Goal: Navigation & Orientation: Find specific page/section

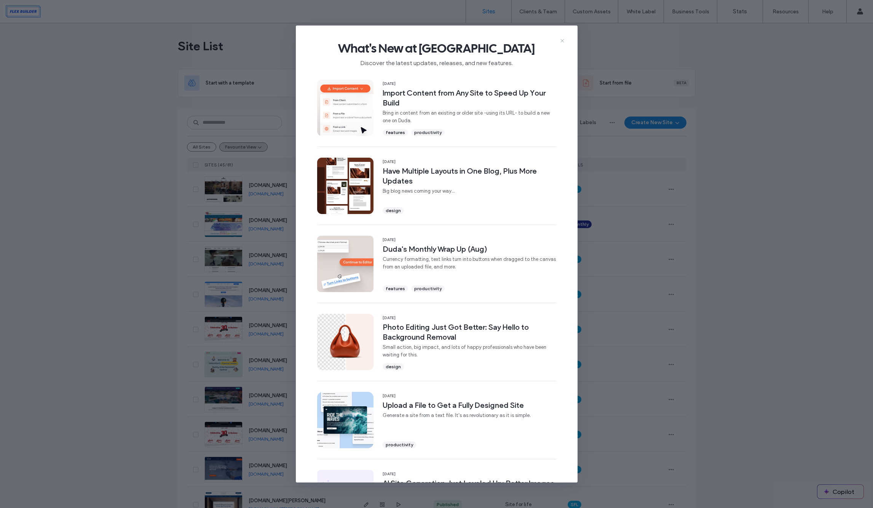
click at [563, 41] on icon at bounding box center [562, 41] width 6 height 6
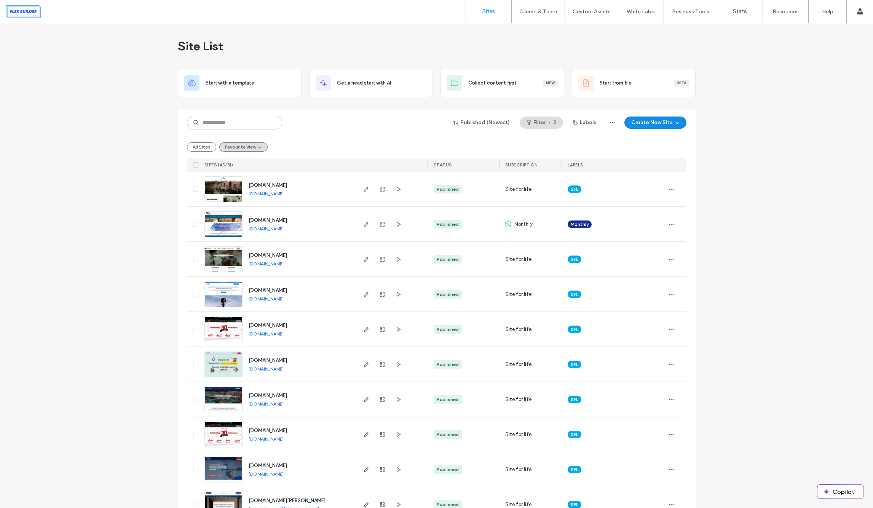
click at [311, 226] on div "www.canvastone.ca www.canvastone.ca" at bounding box center [299, 224] width 113 height 35
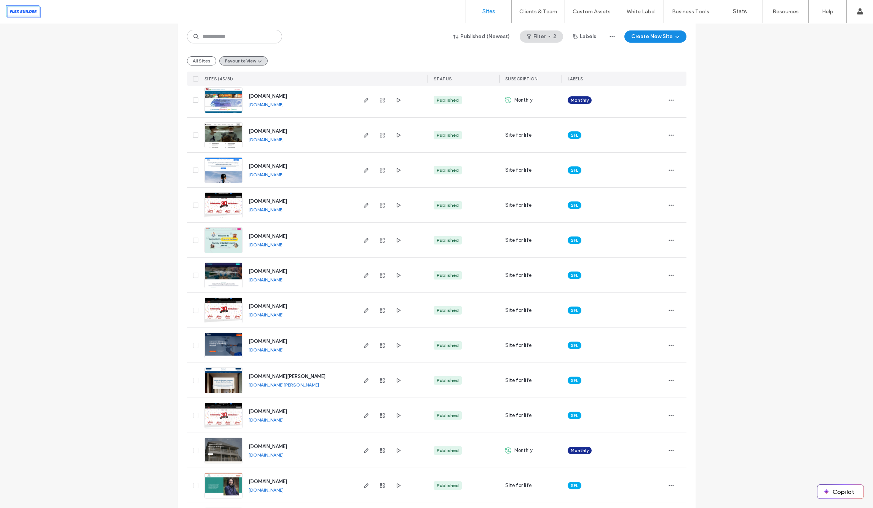
scroll to position [127, 0]
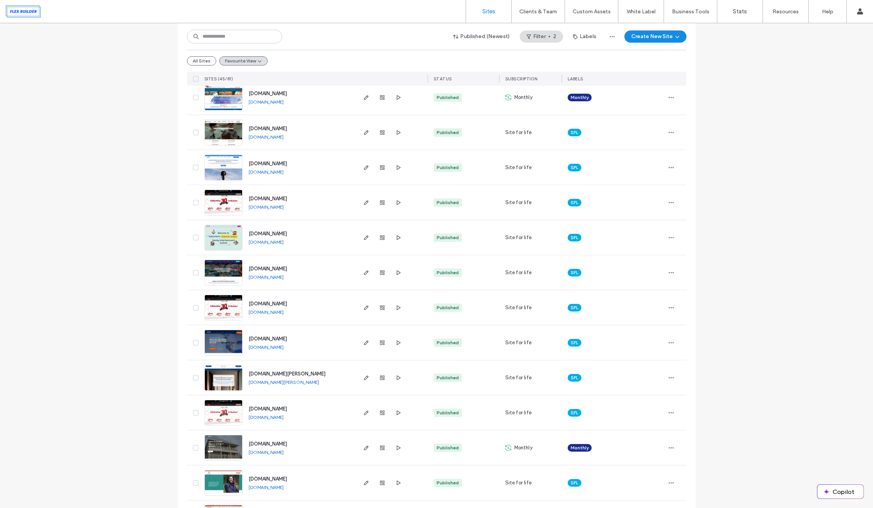
click at [313, 231] on div "www.u-play.ca www.u-play.ca" at bounding box center [299, 237] width 113 height 35
click at [223, 166] on img at bounding box center [223, 181] width 37 height 52
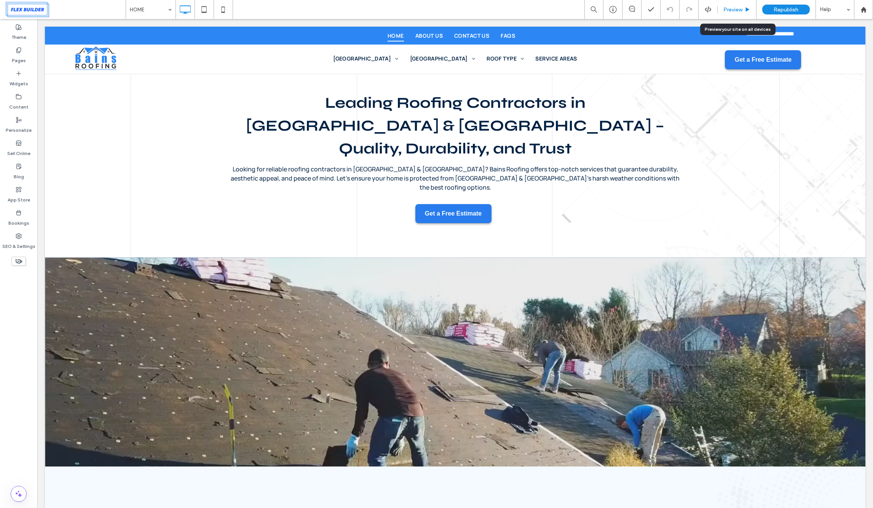
click at [728, 11] on span "Preview" at bounding box center [732, 9] width 19 height 6
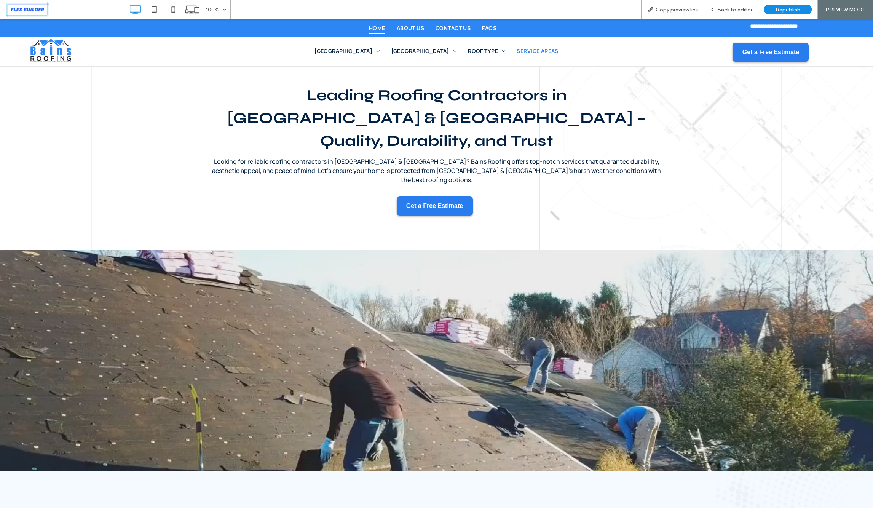
click at [517, 48] on span "SERVICE AREAS" at bounding box center [537, 51] width 41 height 8
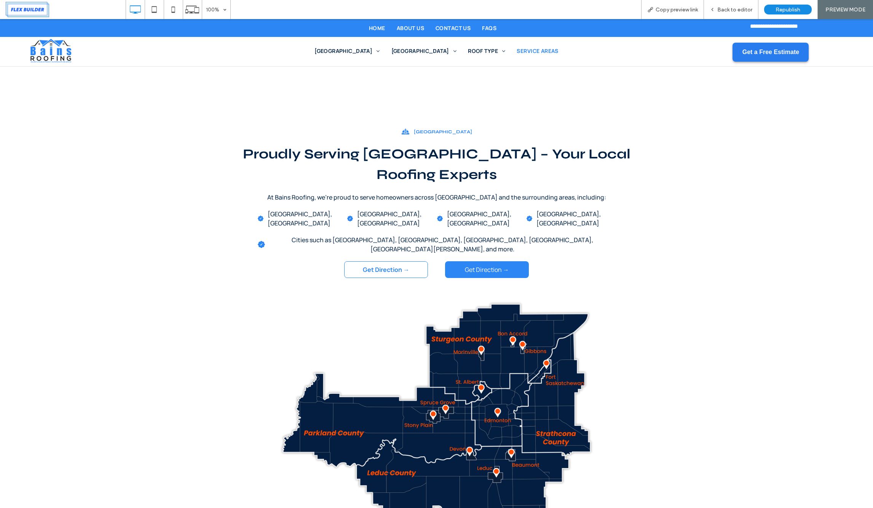
scroll to position [692, 0]
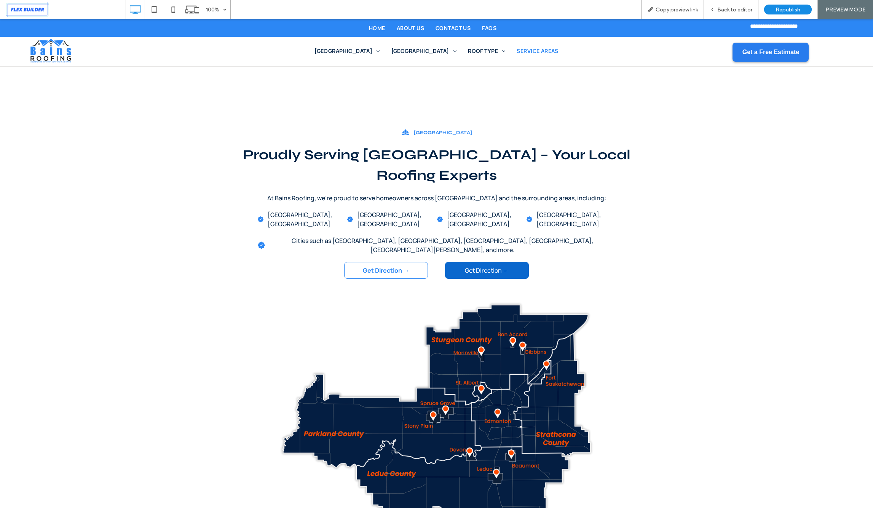
click at [499, 266] on span "Get Direction →" at bounding box center [487, 270] width 44 height 8
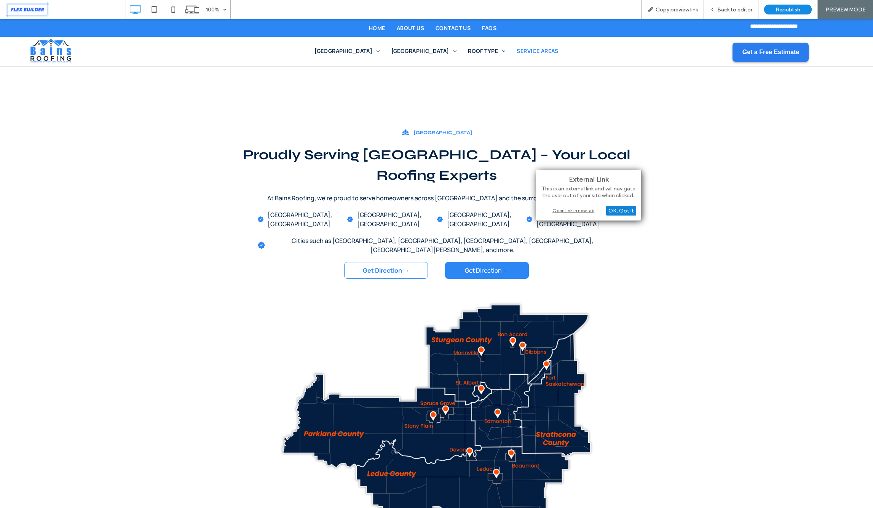
click at [624, 212] on div "OK, Got It" at bounding box center [621, 211] width 30 height 10
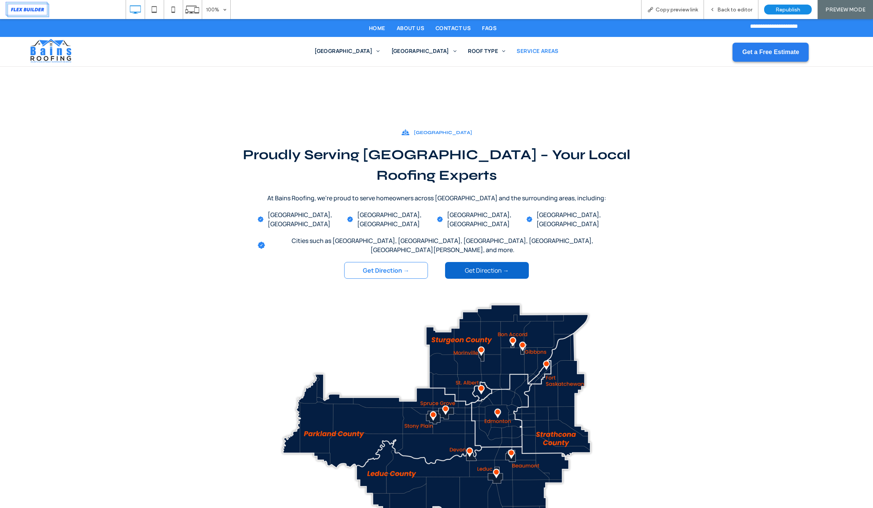
click at [491, 262] on link "Get Direction →" at bounding box center [487, 270] width 84 height 17
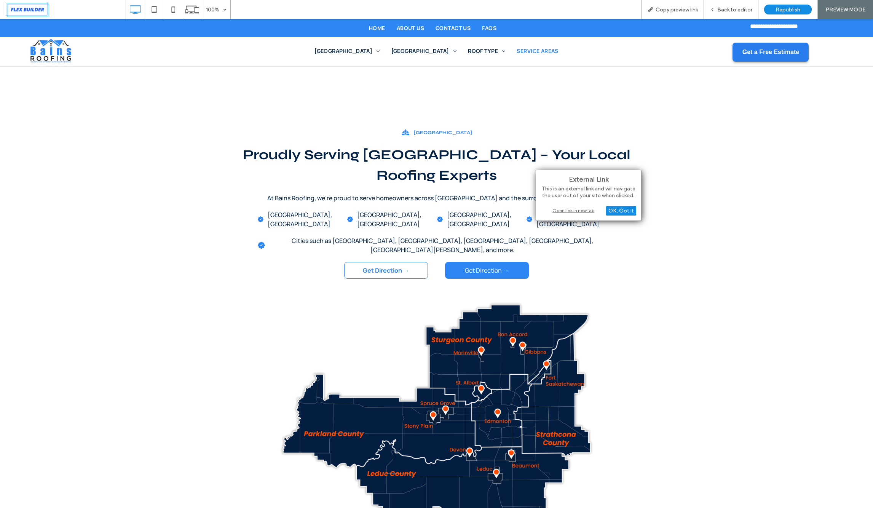
click at [572, 213] on div "Open link in new tab" at bounding box center [588, 210] width 95 height 8
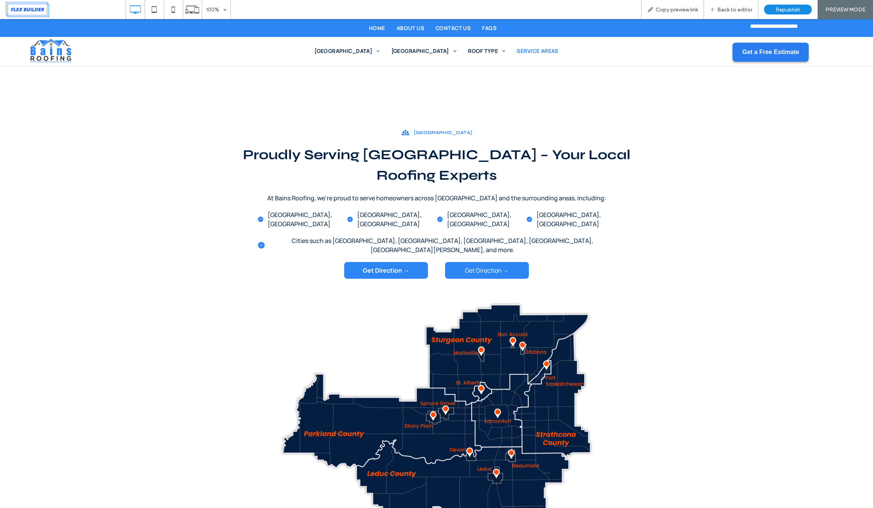
click at [391, 262] on link "Get Direction →" at bounding box center [386, 270] width 84 height 17
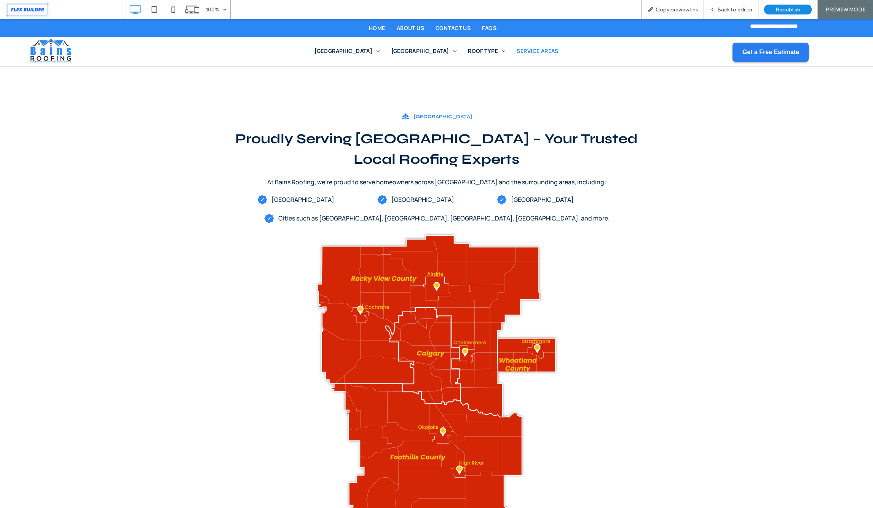
scroll to position [1597, 0]
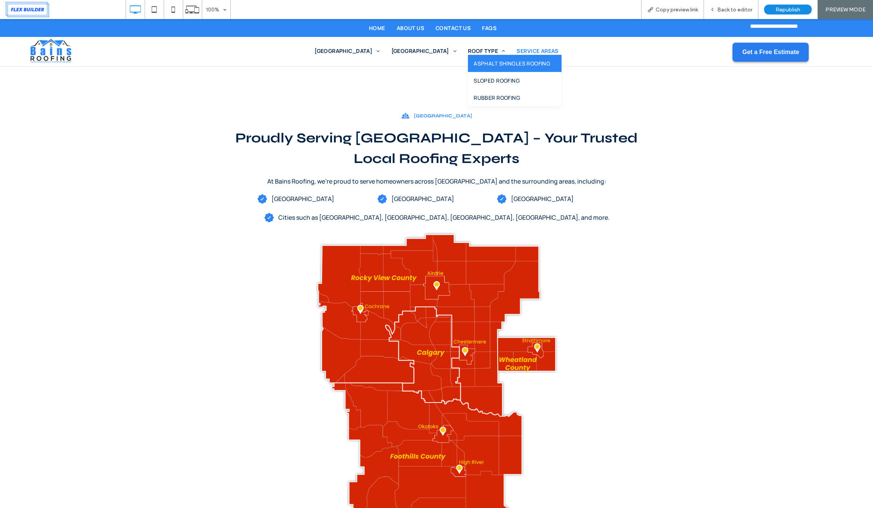
click at [474, 62] on span "ASPHALT SHINGLES ROOFING" at bounding box center [512, 63] width 77 height 8
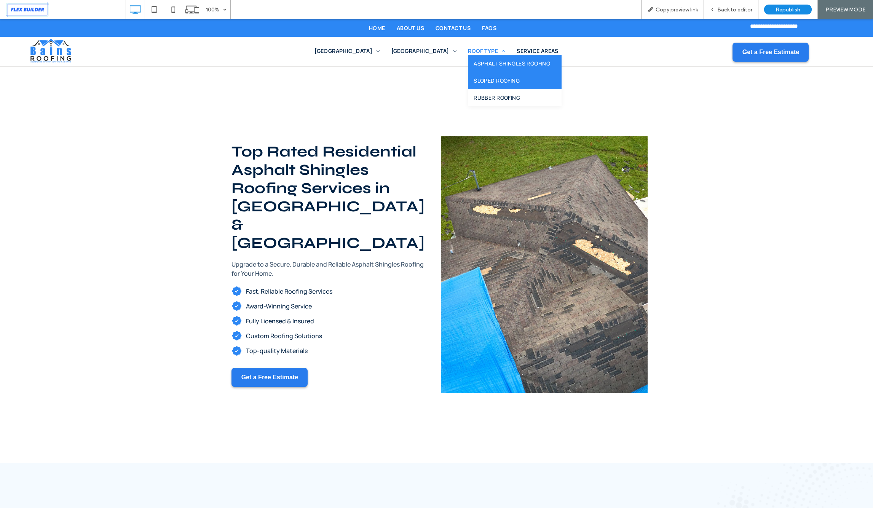
click at [474, 80] on span "SLOPED ROOFING" at bounding box center [497, 81] width 46 height 8
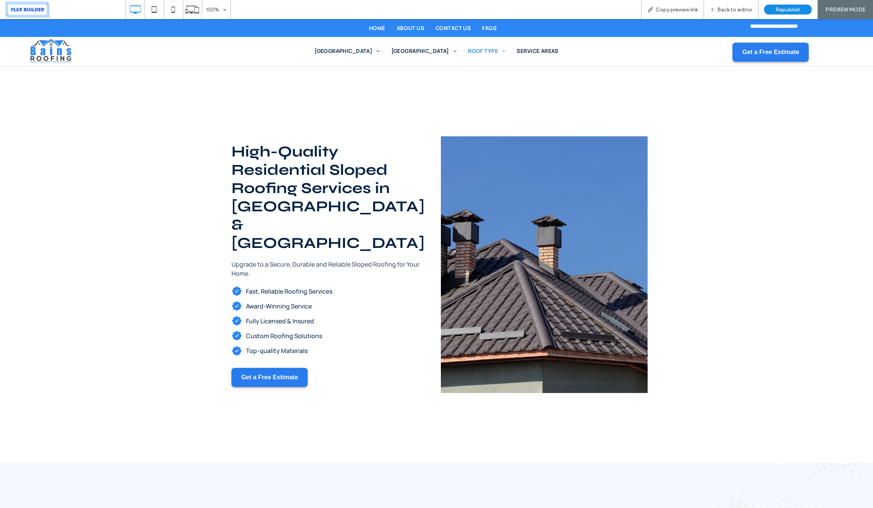
click at [455, 55] on nav "[GEOGRAPHIC_DATA] ROOF INSTALLATION ROOF REPLACEMENT [GEOGRAPHIC_DATA] ROOF INS…" at bounding box center [436, 51] width 399 height 14
click at [474, 97] on span "RUBBER ROOFING" at bounding box center [497, 98] width 46 height 8
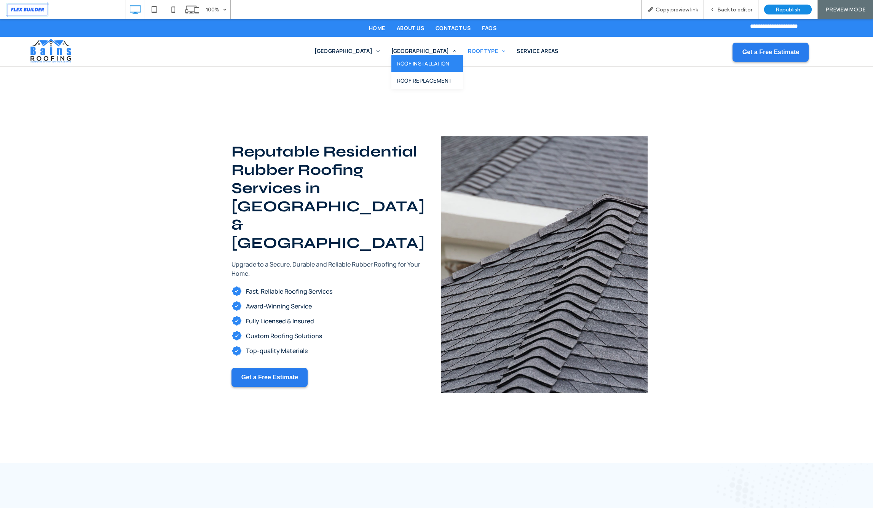
click at [413, 62] on span "ROOF INSTALLATION" at bounding box center [423, 63] width 53 height 8
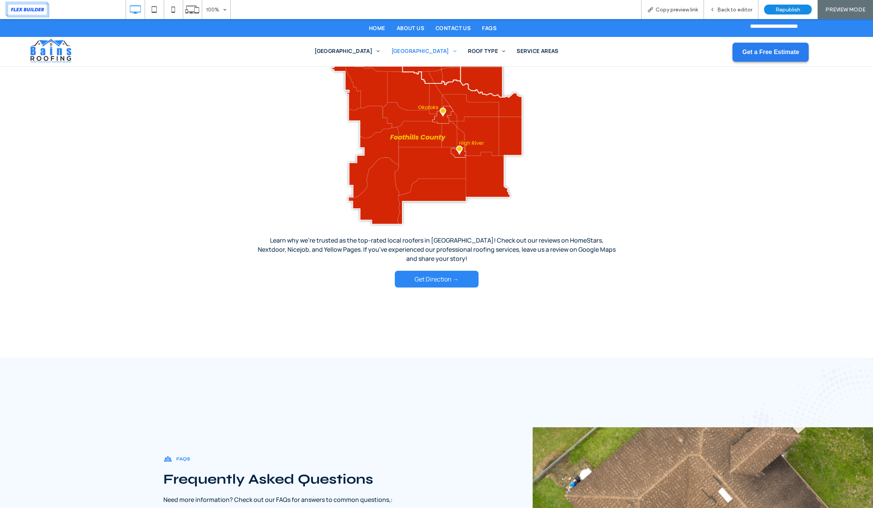
scroll to position [3260, 0]
click at [419, 131] on img at bounding box center [436, 70] width 316 height 316
click at [431, 126] on img at bounding box center [436, 70] width 316 height 316
click at [446, 275] on span "Get Direction →" at bounding box center [437, 279] width 44 height 8
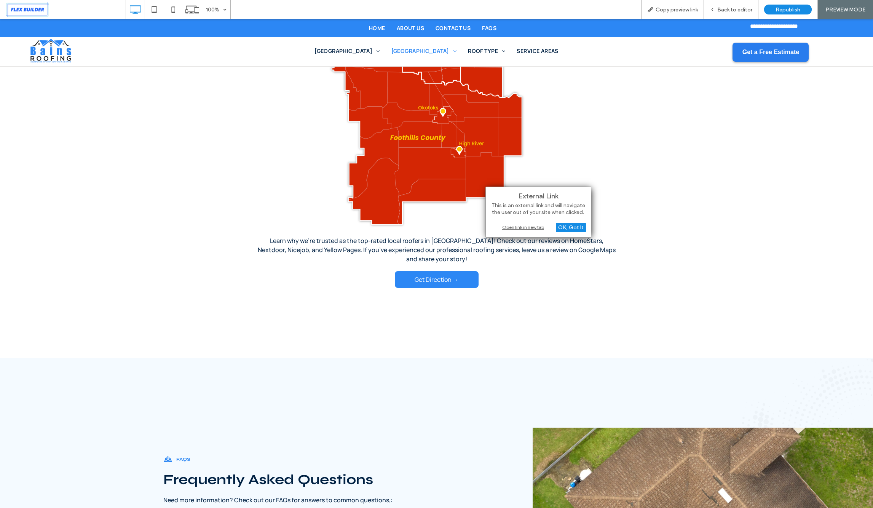
click at [533, 227] on div "Open link in new tab" at bounding box center [538, 227] width 95 height 8
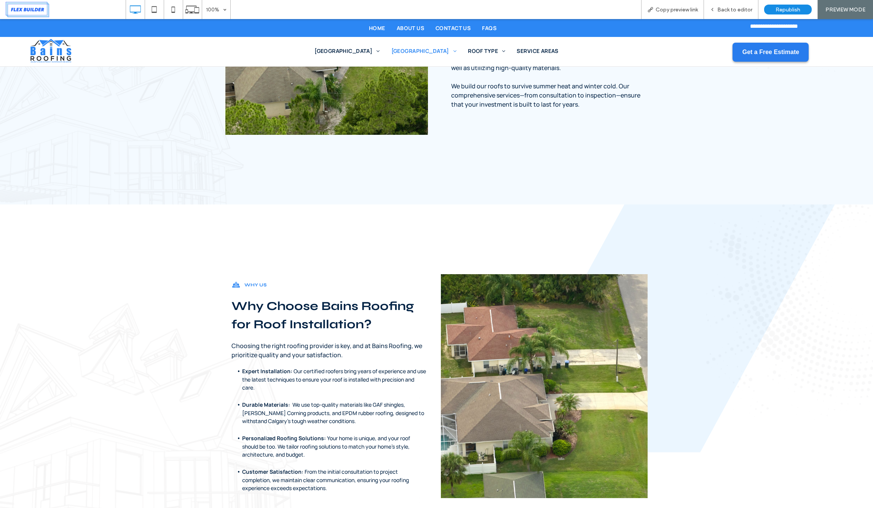
scroll to position [0, 0]
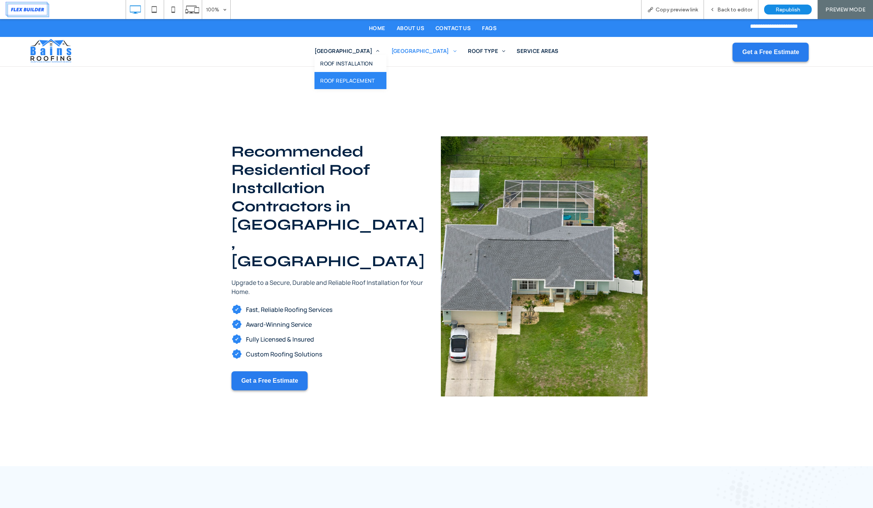
click at [359, 81] on span "ROOF REPLACEMENT" at bounding box center [347, 81] width 55 height 8
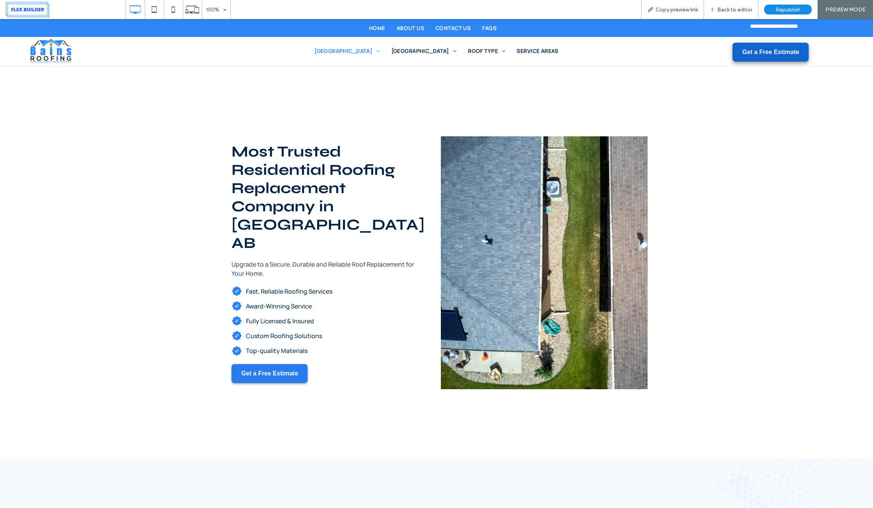
click at [742, 54] on button "Get a Free Estimate" at bounding box center [770, 52] width 76 height 19
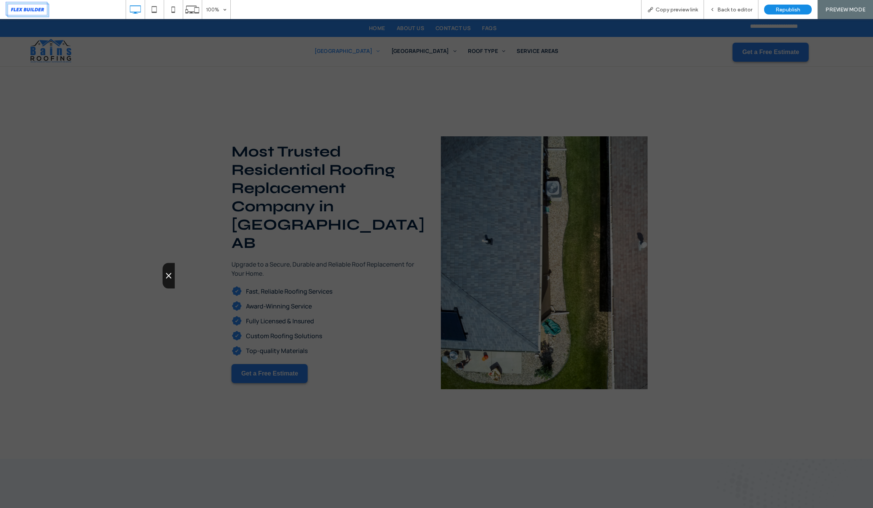
click at [165, 274] on icon at bounding box center [168, 276] width 9 height 10
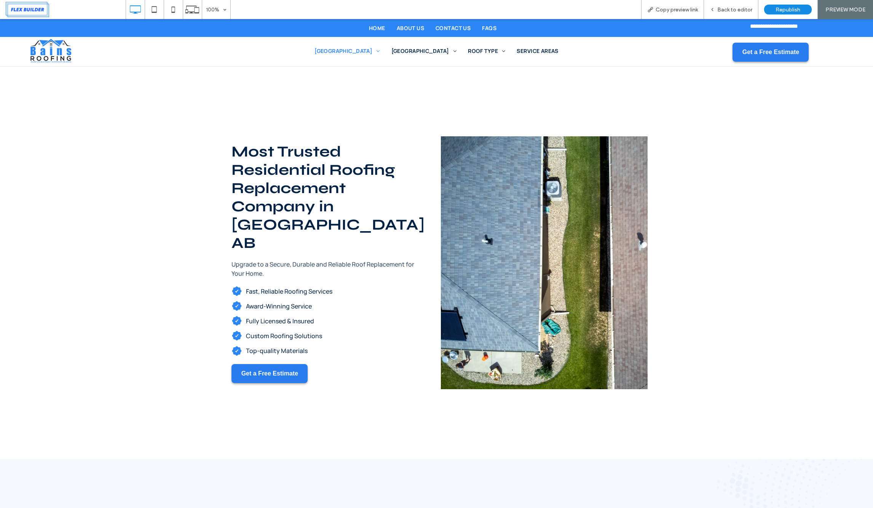
click at [260, 137] on div "Most Trusted Residential Roofing Replacement Company in [GEOGRAPHIC_DATA] AB Up…" at bounding box center [328, 262] width 207 height 253
